Goal: Task Accomplishment & Management: Use online tool/utility

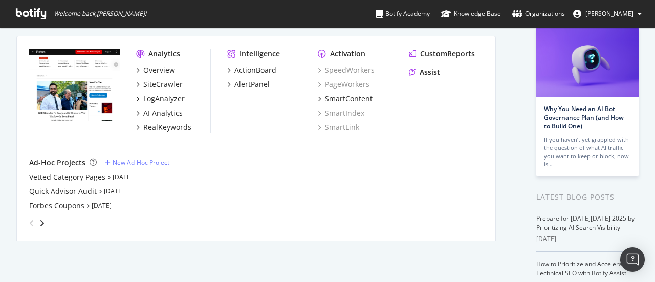
scroll to position [77, 0]
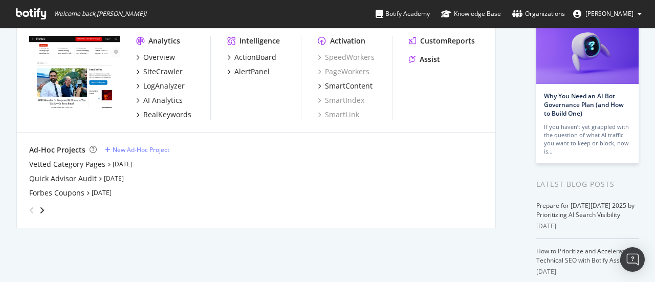
click at [35, 244] on div "My Web Properties Most recent crawl forbes.com Pro Analytics Overview SiteCrawl…" at bounding box center [269, 190] width 507 height 446
click at [77, 188] on div "Forbes Coupons" at bounding box center [56, 193] width 55 height 10
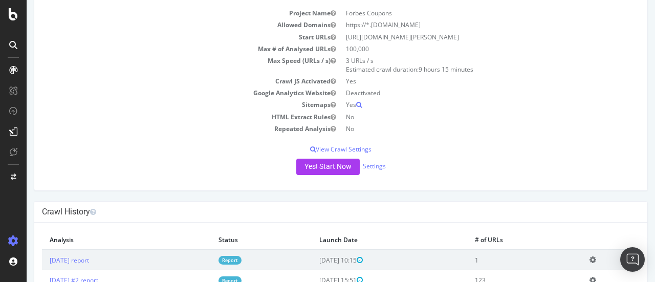
scroll to position [149, 0]
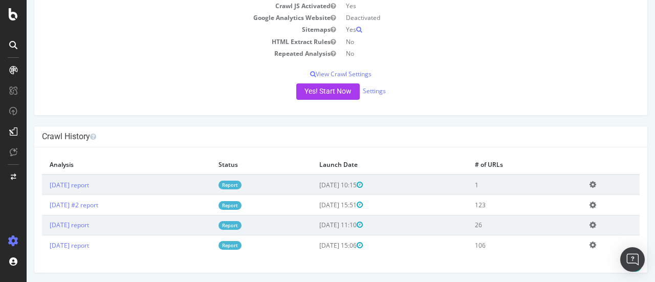
click at [241, 182] on link "Report" at bounding box center [229, 185] width 23 height 9
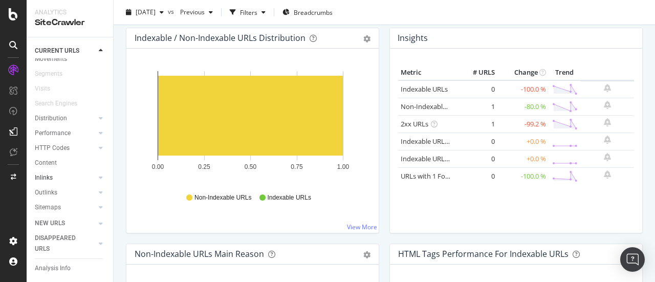
scroll to position [22, 0]
click at [52, 190] on div "Outlinks" at bounding box center [46, 192] width 23 height 11
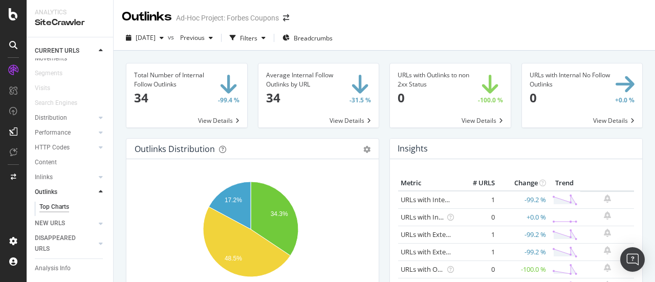
click at [234, 94] on span at bounding box center [186, 95] width 121 height 64
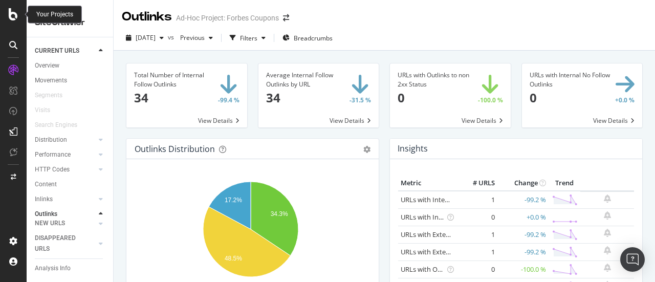
click at [15, 13] on icon at bounding box center [13, 14] width 9 height 12
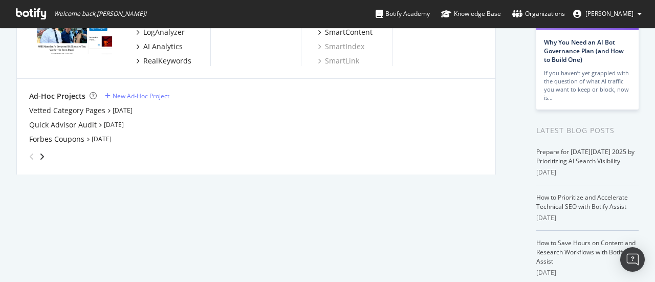
scroll to position [129, 0]
click at [72, 138] on div "Forbes Coupons" at bounding box center [56, 140] width 55 height 10
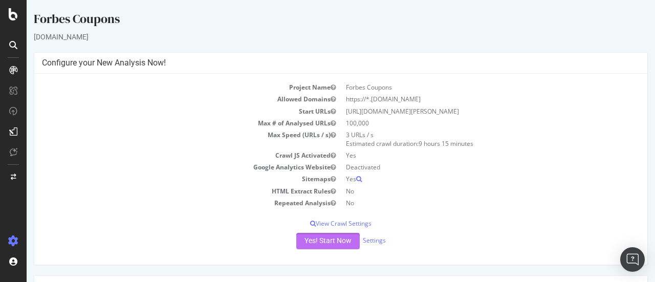
click at [325, 244] on button "Yes! Start Now" at bounding box center [327, 241] width 63 height 16
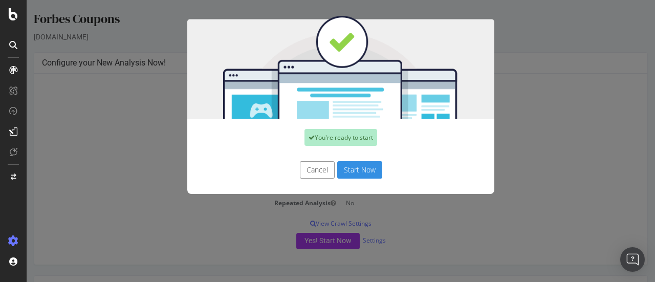
click at [349, 165] on button "Start Now" at bounding box center [359, 169] width 45 height 17
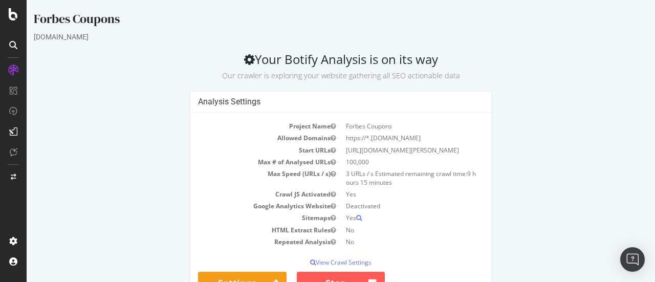
scroll to position [45, 0]
